Goal: Entertainment & Leisure: Consume media (video, audio)

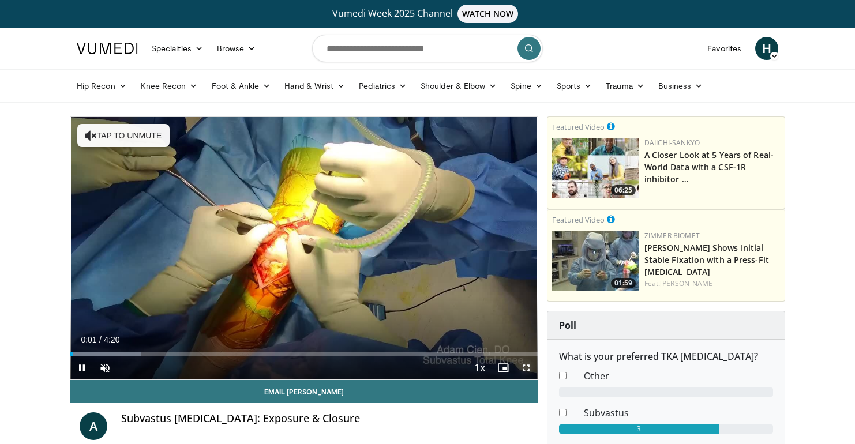
click at [528, 374] on span "Video Player" at bounding box center [526, 368] width 23 height 23
click at [524, 371] on span "Video Player" at bounding box center [526, 368] width 23 height 23
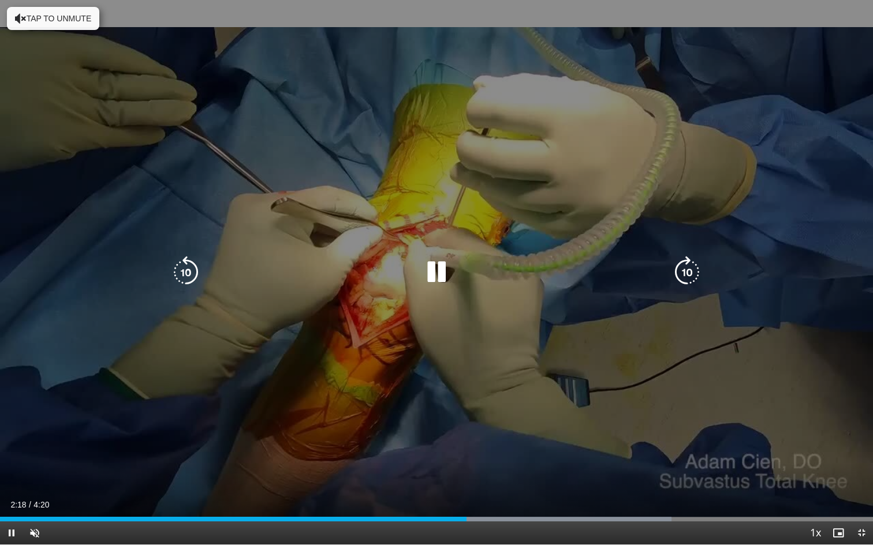
click at [188, 271] on icon "Video Player" at bounding box center [186, 272] width 32 height 32
click at [192, 274] on icon "Video Player" at bounding box center [186, 272] width 32 height 32
click at [471, 270] on div "Video Player" at bounding box center [435, 272] width 523 height 23
click at [424, 269] on icon "Video Player" at bounding box center [436, 272] width 32 height 32
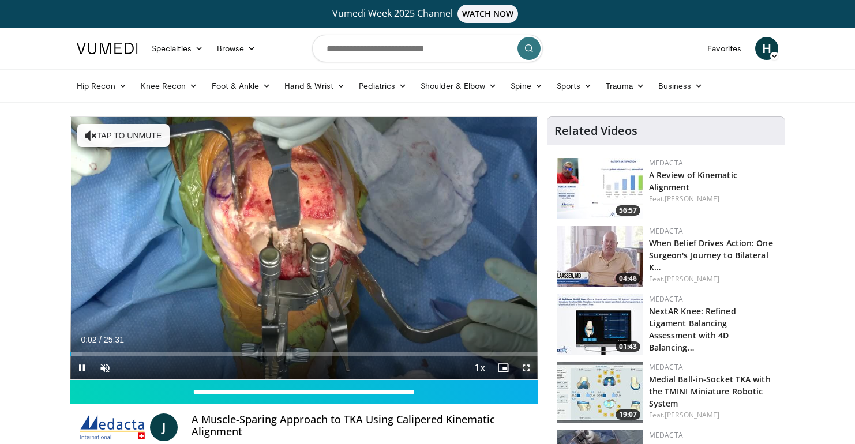
click at [521, 370] on span "Video Player" at bounding box center [526, 368] width 23 height 23
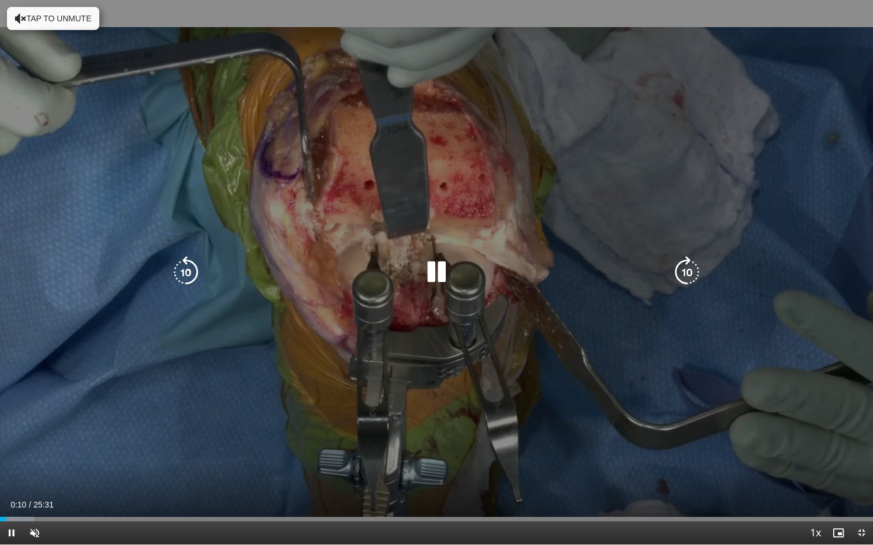
click at [684, 293] on div "10 seconds Tap to unmute" at bounding box center [436, 272] width 873 height 545
click at [688, 275] on icon "Video Player" at bounding box center [687, 272] width 32 height 32
click at [450, 239] on div "10 seconds Tap to unmute" at bounding box center [436, 272] width 873 height 545
click at [691, 279] on icon "Video Player" at bounding box center [687, 272] width 32 height 32
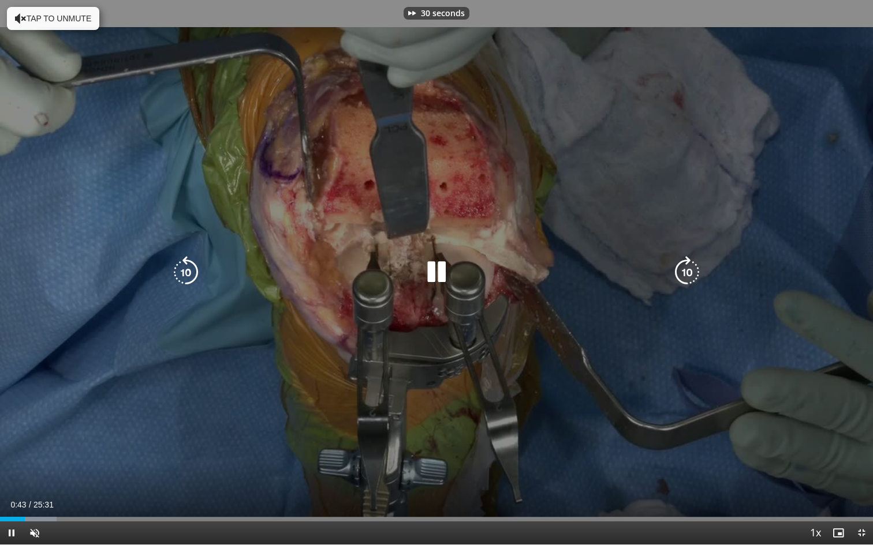
click at [691, 279] on icon "Video Player" at bounding box center [687, 272] width 32 height 32
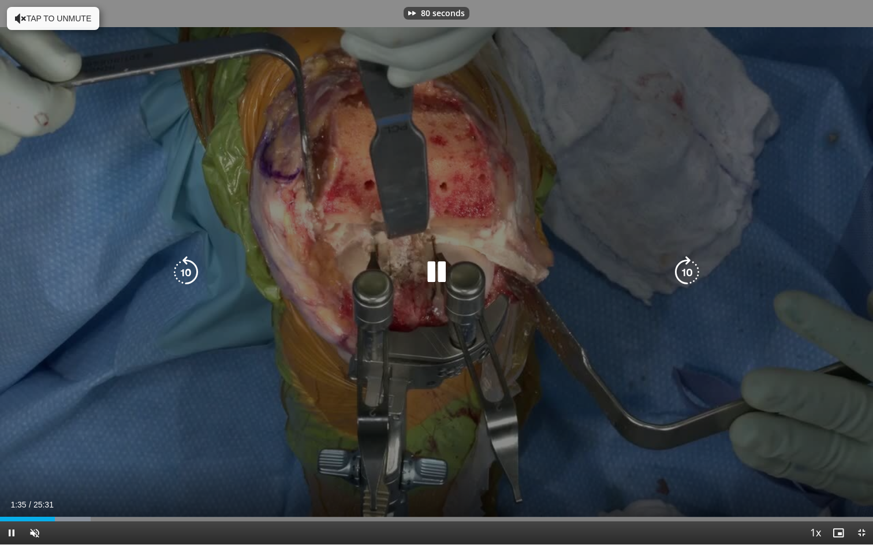
click at [691, 279] on icon "Video Player" at bounding box center [687, 272] width 32 height 32
click at [679, 283] on icon "Video Player" at bounding box center [687, 272] width 32 height 32
click at [682, 281] on icon "Video Player" at bounding box center [687, 272] width 32 height 32
click at [695, 272] on icon "Video Player" at bounding box center [687, 272] width 32 height 32
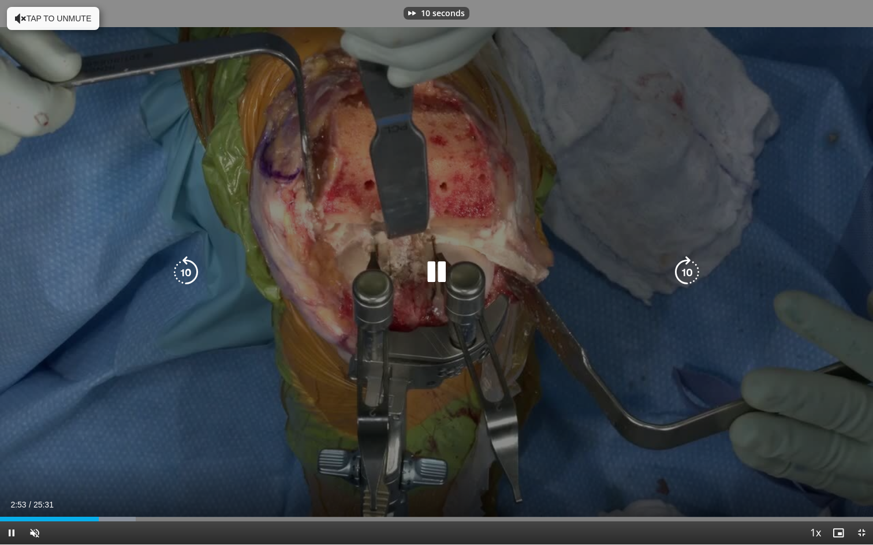
click at [695, 272] on icon "Video Player" at bounding box center [687, 272] width 32 height 32
click at [689, 262] on icon "Video Player" at bounding box center [687, 272] width 32 height 32
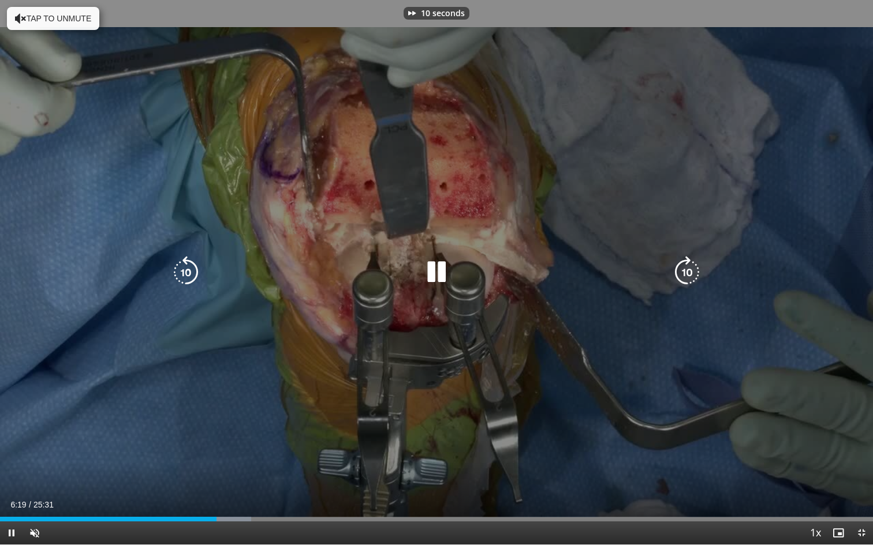
click at [196, 275] on icon "Video Player" at bounding box center [186, 272] width 32 height 32
click at [437, 274] on icon "Video Player" at bounding box center [436, 272] width 32 height 32
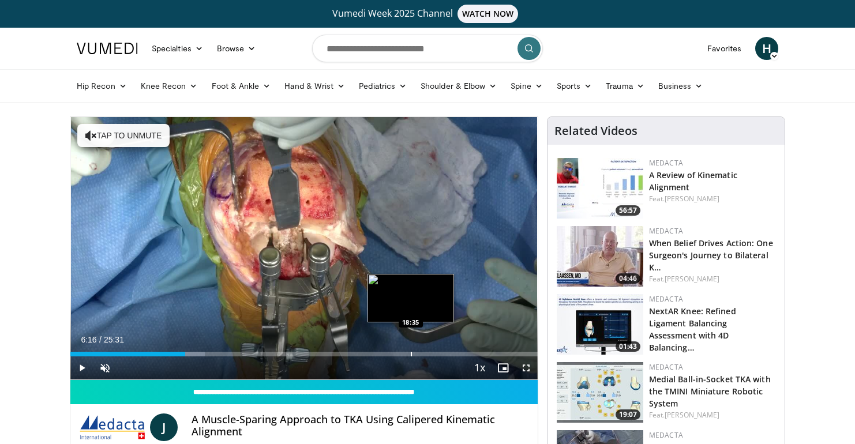
click at [411, 353] on div "Progress Bar" at bounding box center [411, 354] width 1 height 5
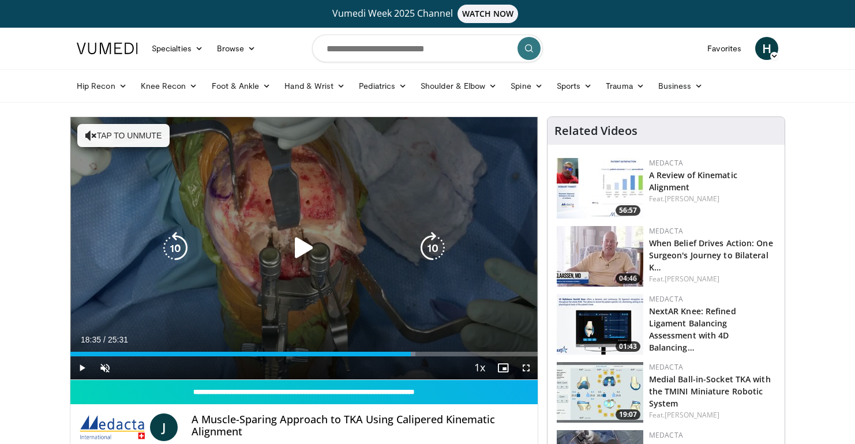
click at [318, 252] on icon "Video Player" at bounding box center [304, 248] width 32 height 32
click at [430, 250] on icon "Video Player" at bounding box center [433, 248] width 32 height 32
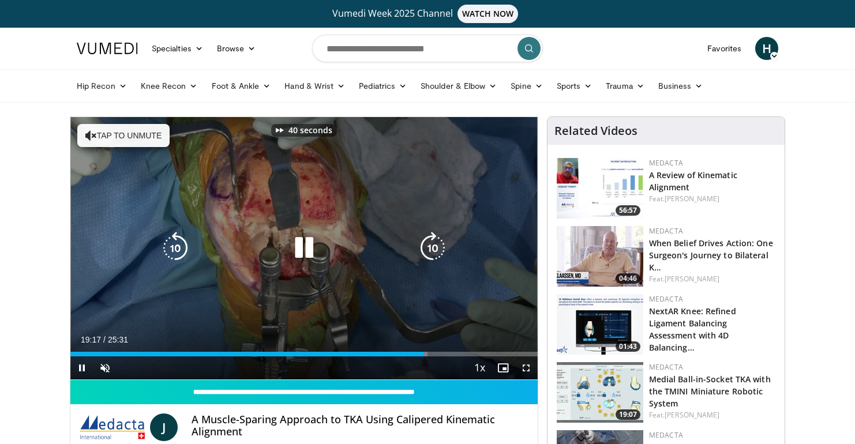
click at [430, 250] on icon "Video Player" at bounding box center [433, 248] width 32 height 32
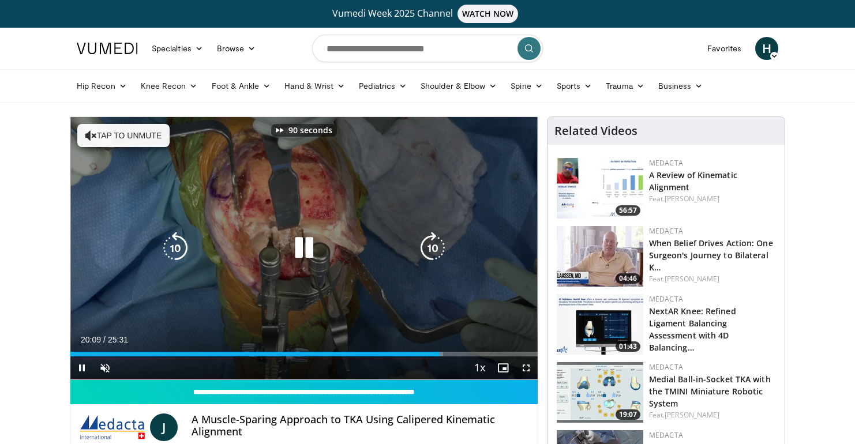
click at [430, 250] on icon "Video Player" at bounding box center [433, 248] width 32 height 32
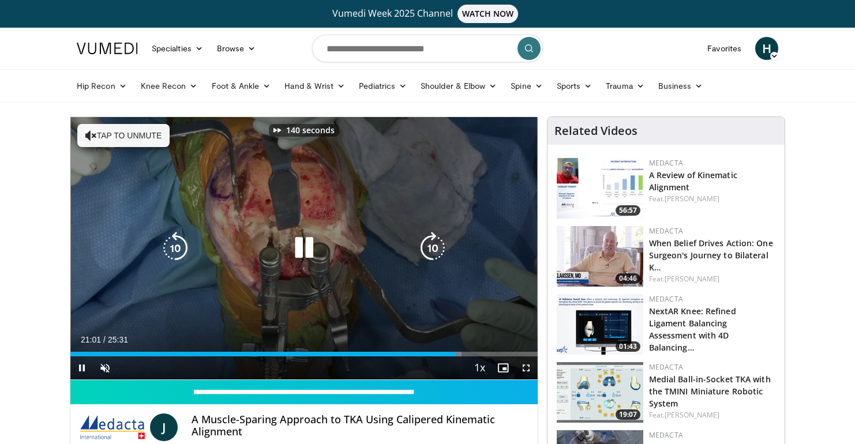
click at [430, 250] on icon "Video Player" at bounding box center [433, 248] width 32 height 32
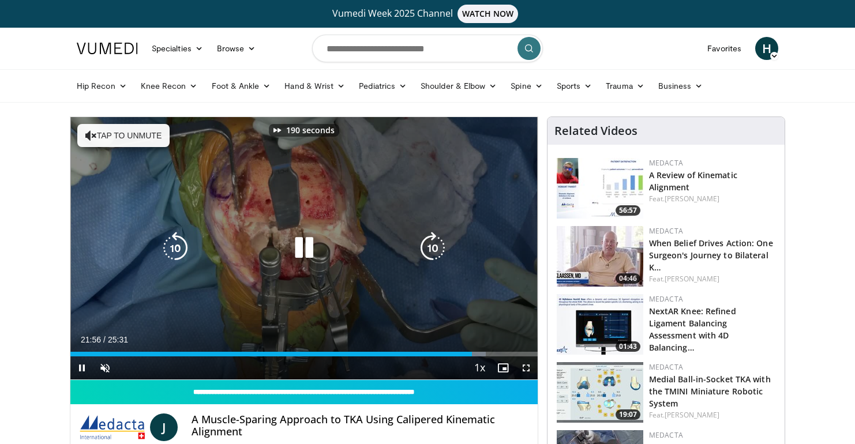
click at [430, 250] on icon "Video Player" at bounding box center [433, 248] width 32 height 32
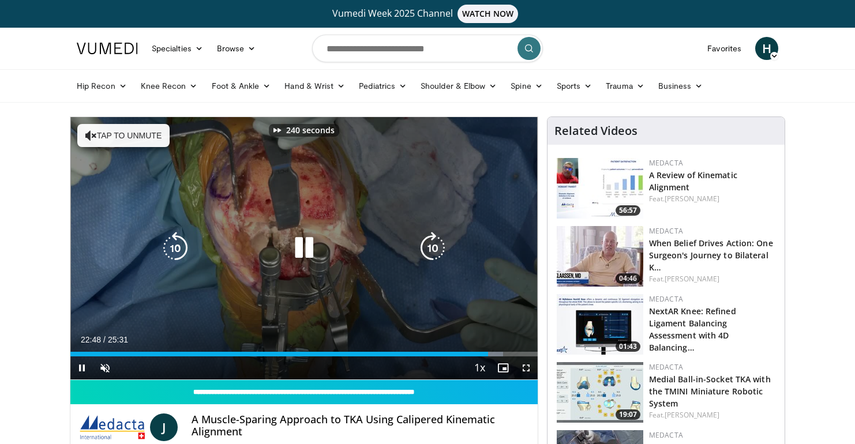
click at [430, 250] on icon "Video Player" at bounding box center [433, 248] width 32 height 32
click at [306, 252] on icon "Video Player" at bounding box center [304, 248] width 32 height 32
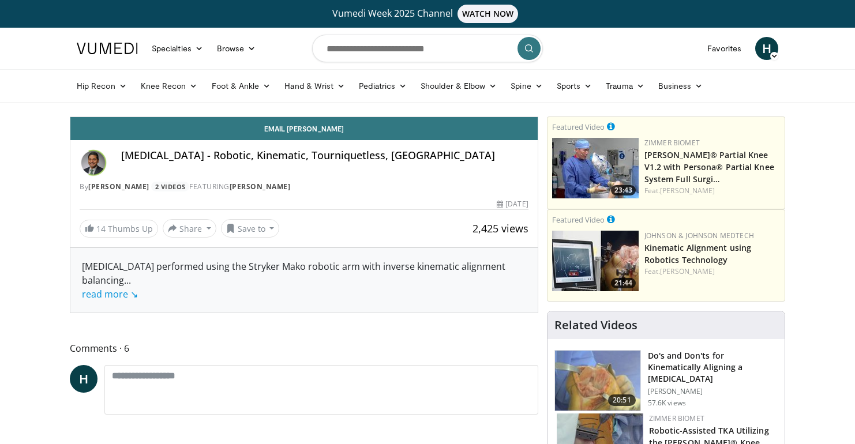
scroll to position [21, 0]
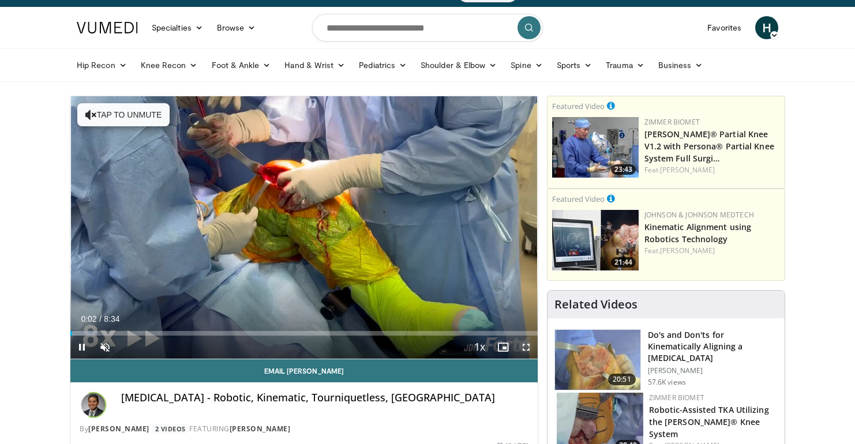
click at [526, 350] on span "Video Player" at bounding box center [526, 347] width 23 height 23
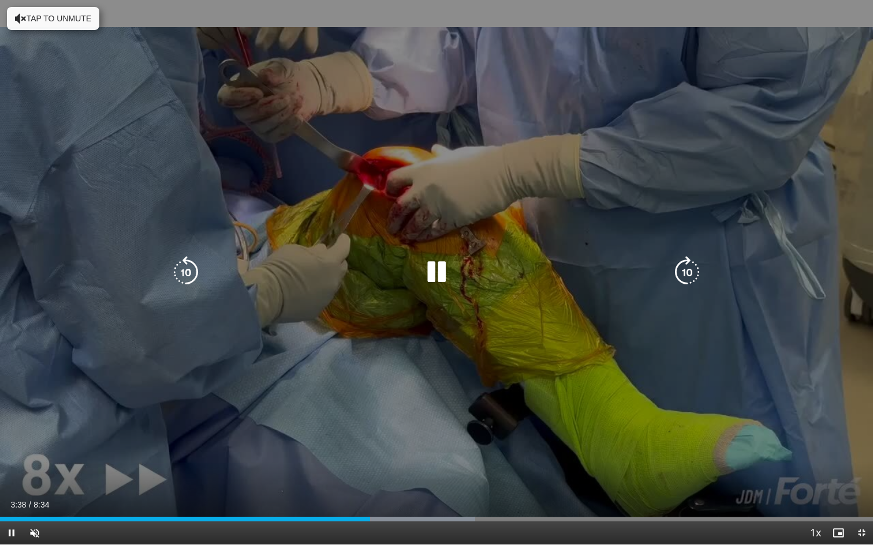
click at [704, 268] on div "10 seconds Tap to unmute" at bounding box center [436, 272] width 873 height 545
click at [693, 271] on icon "Video Player" at bounding box center [687, 272] width 32 height 32
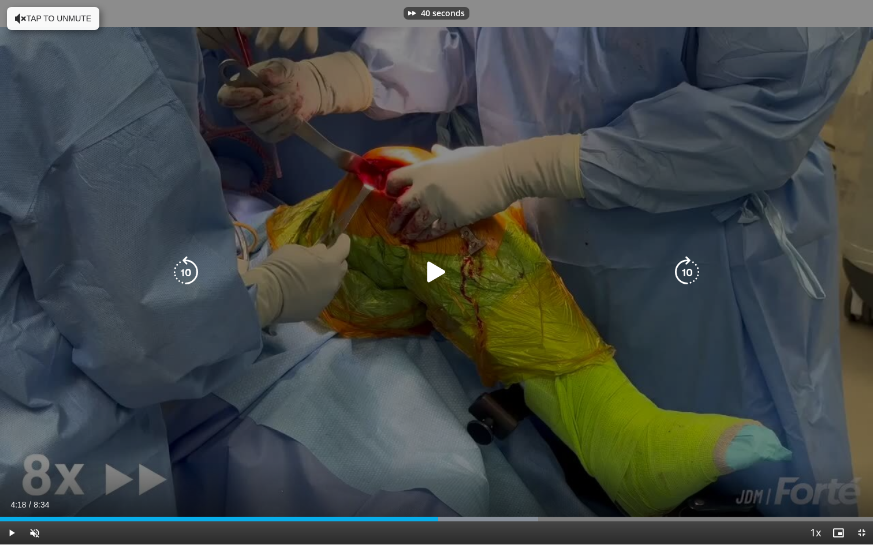
click at [693, 271] on icon "Video Player" at bounding box center [687, 272] width 32 height 32
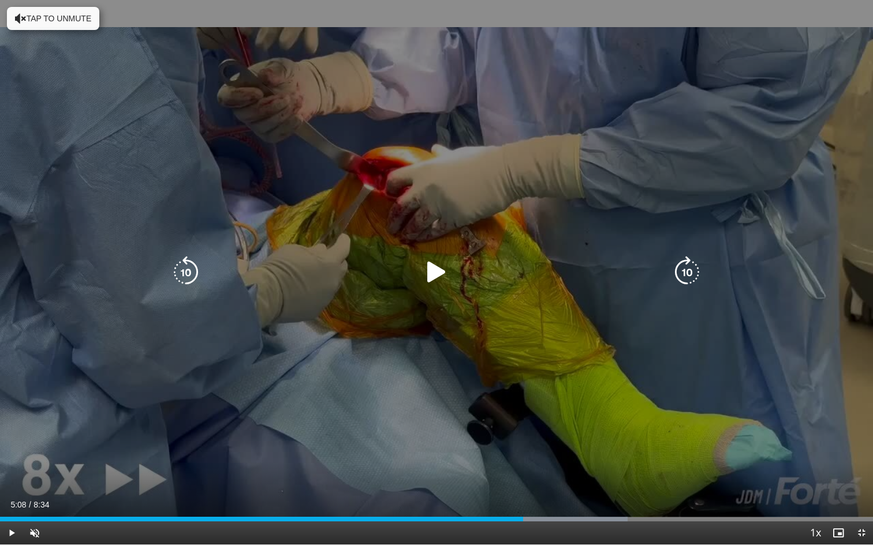
click at [175, 268] on icon "Video Player" at bounding box center [186, 272] width 32 height 32
click at [432, 276] on icon "Video Player" at bounding box center [436, 272] width 32 height 32
click at [437, 271] on icon "Video Player" at bounding box center [436, 272] width 32 height 32
